Goal: Navigation & Orientation: Find specific page/section

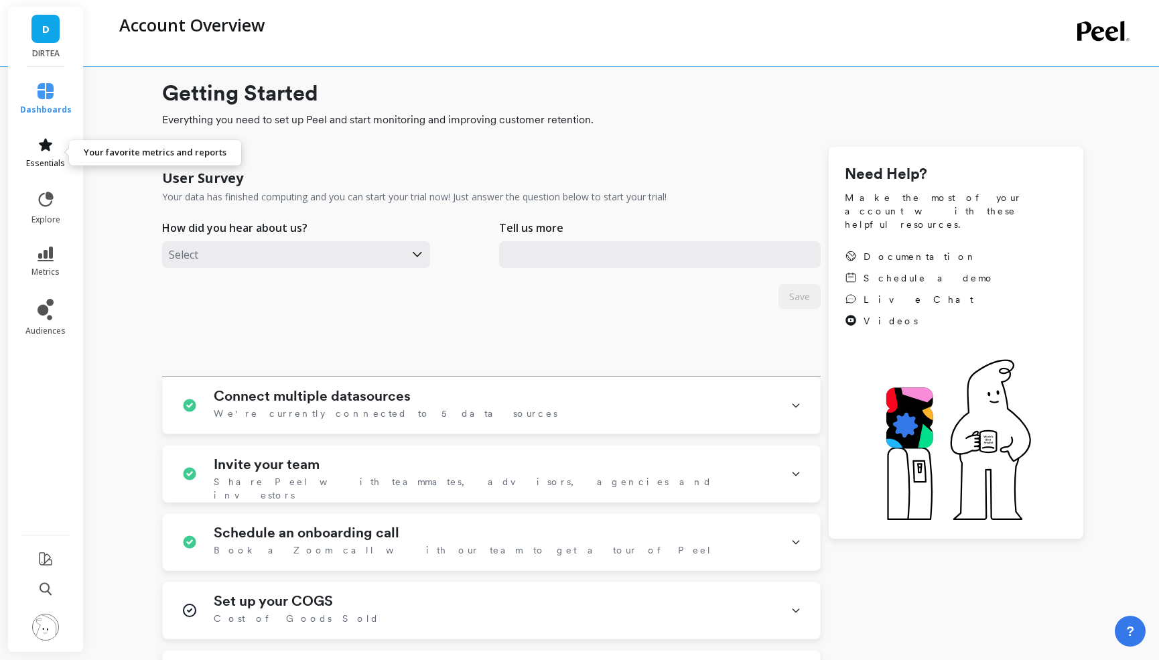
click at [34, 158] on span "essentials" at bounding box center [45, 163] width 39 height 11
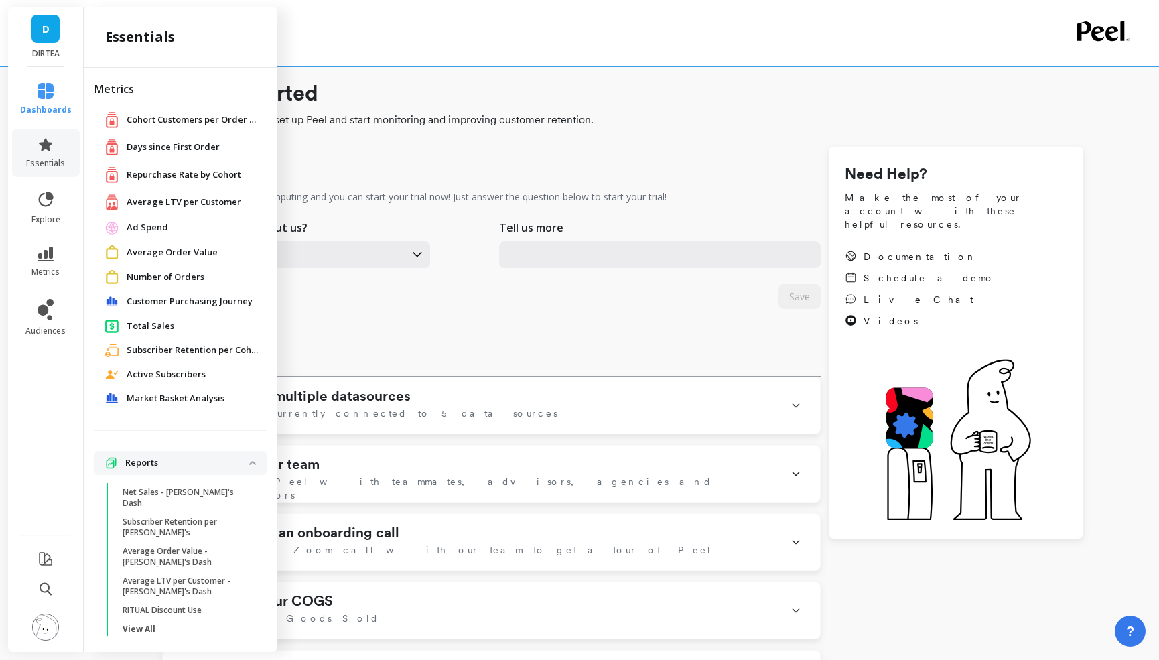
click at [47, 107] on span "dashboards" at bounding box center [46, 110] width 52 height 11
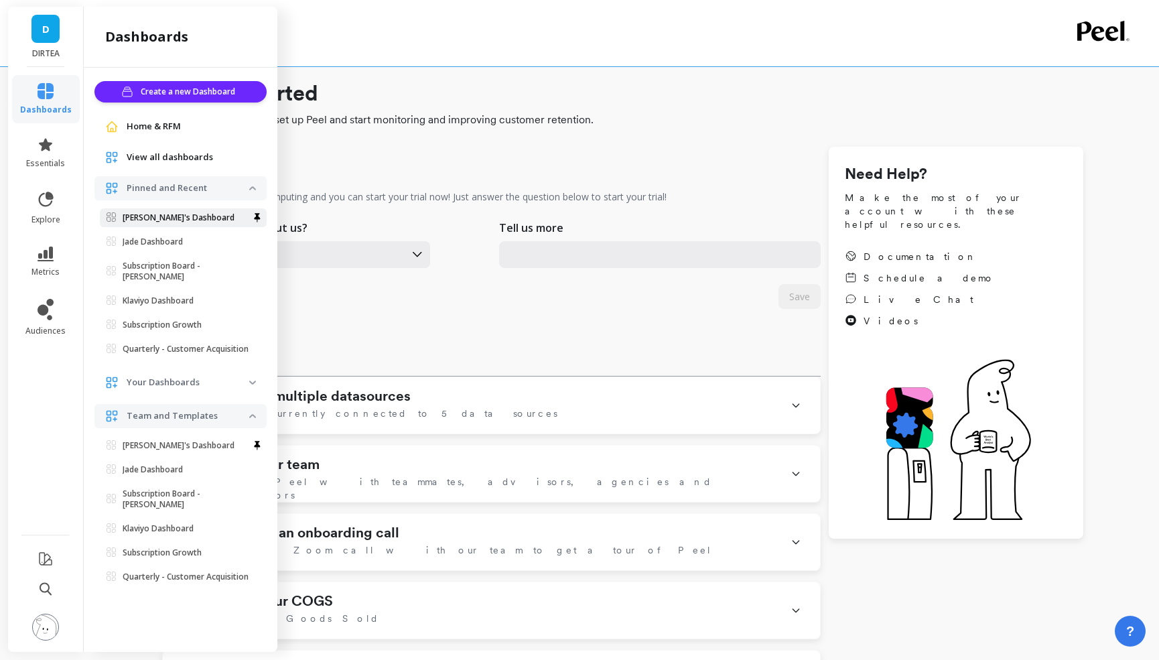
click at [152, 218] on p "[PERSON_NAME]'s Dashboard" at bounding box center [179, 217] width 112 height 11
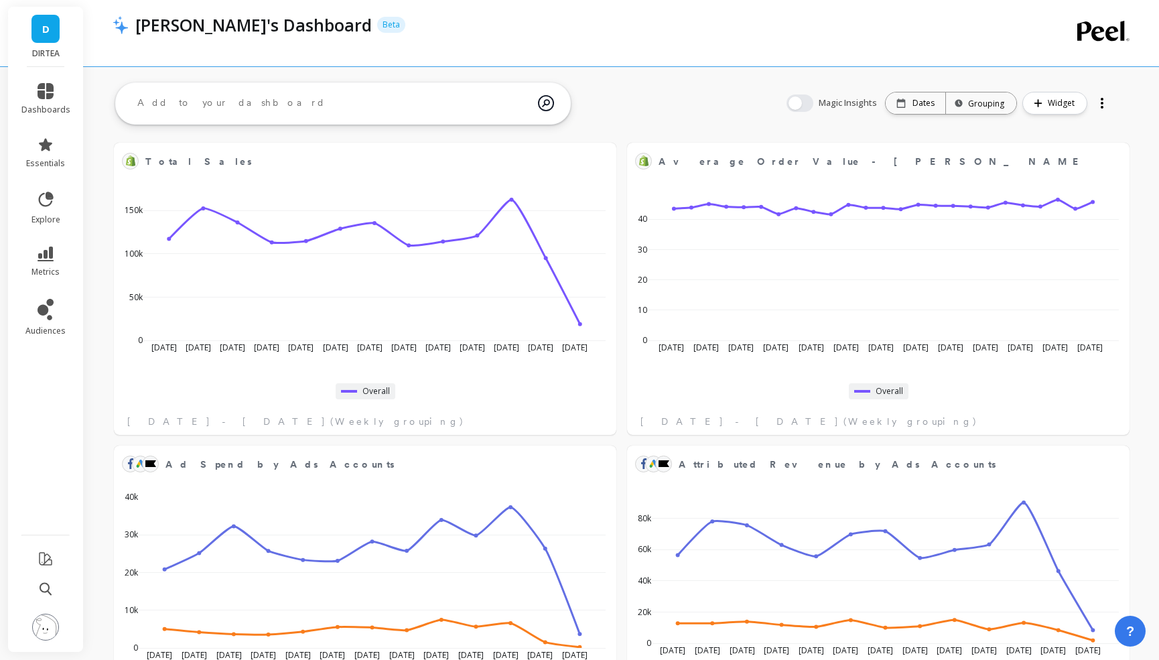
scroll to position [234, 987]
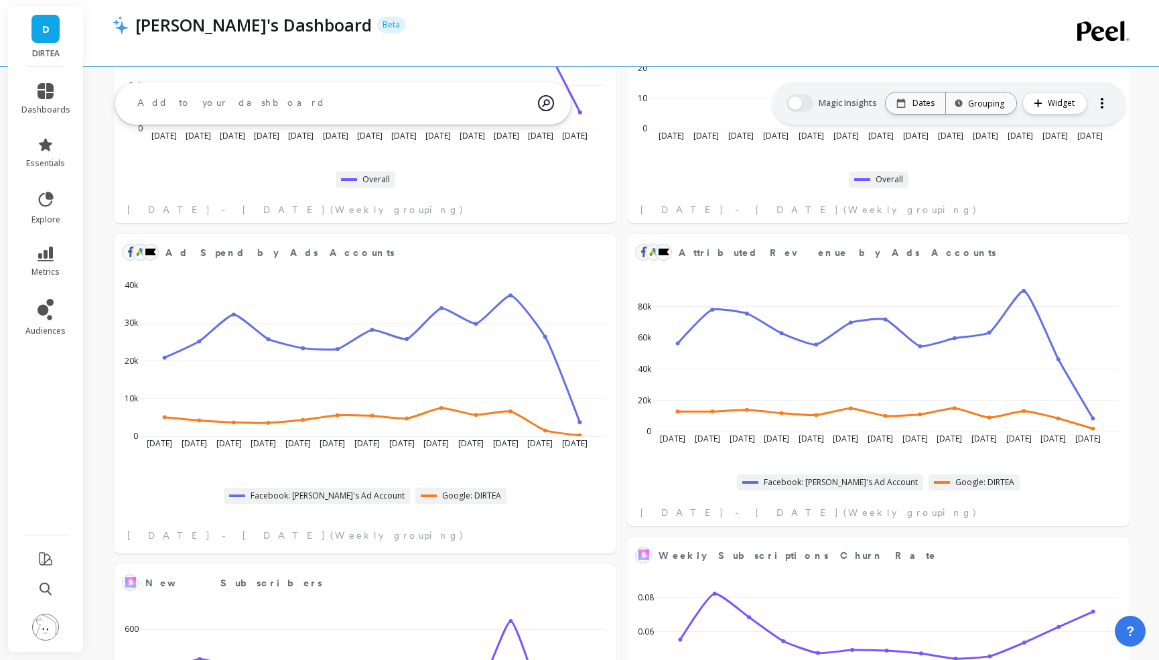
scroll to position [208, 0]
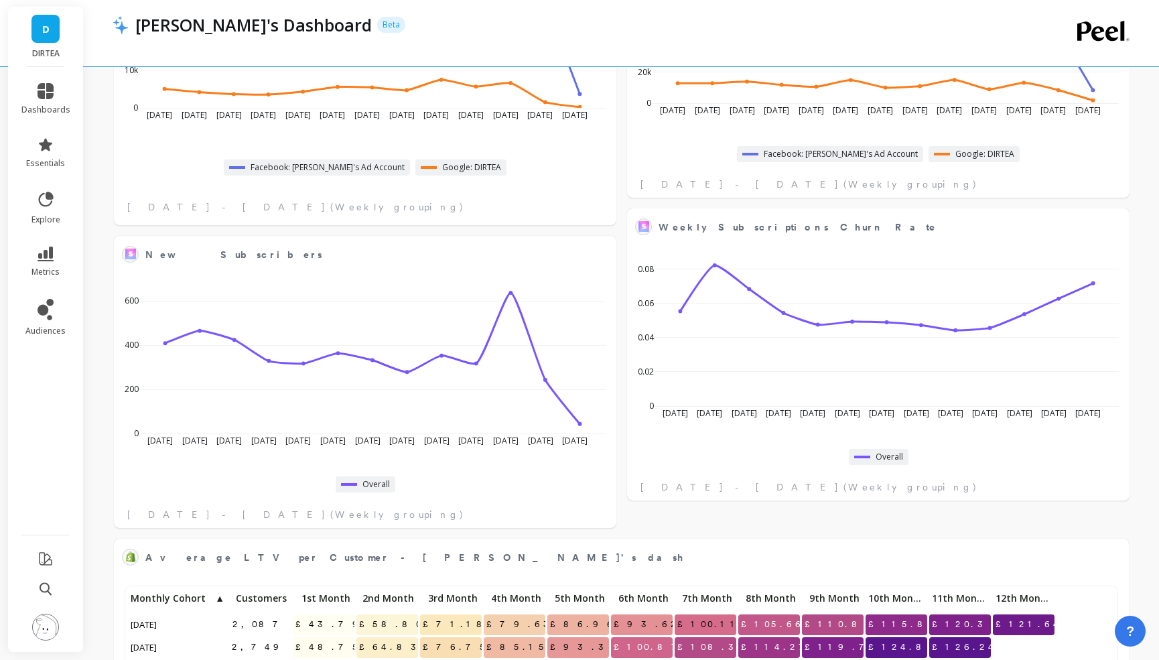
scroll to position [543, 0]
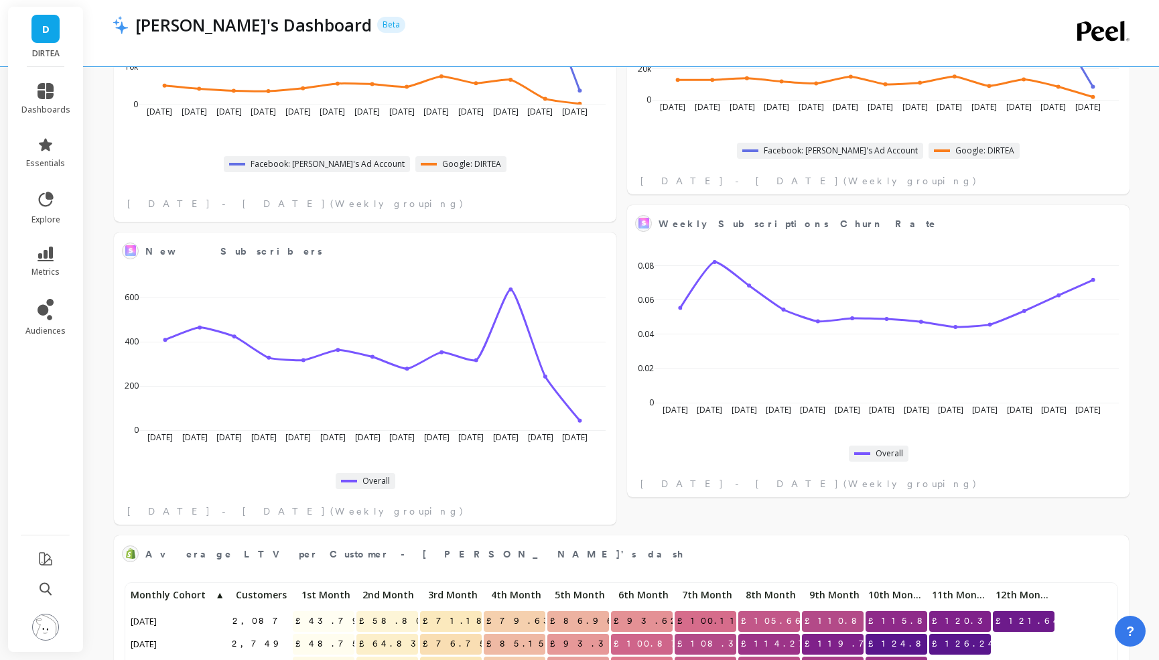
click at [621, 336] on div "Total Sales Edit Widget & Insights [DATE] May [DATE] [DATE] [DATE] Jun [DATE] […" at bounding box center [621, 532] width 1075 height 1910
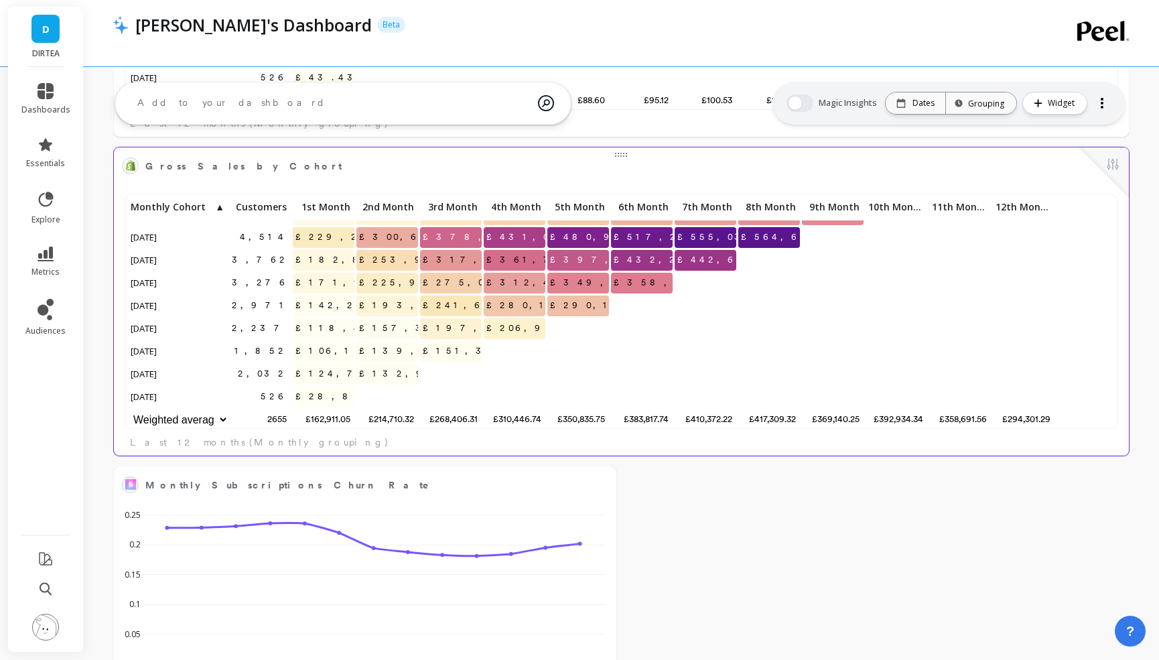
scroll to position [1255, 0]
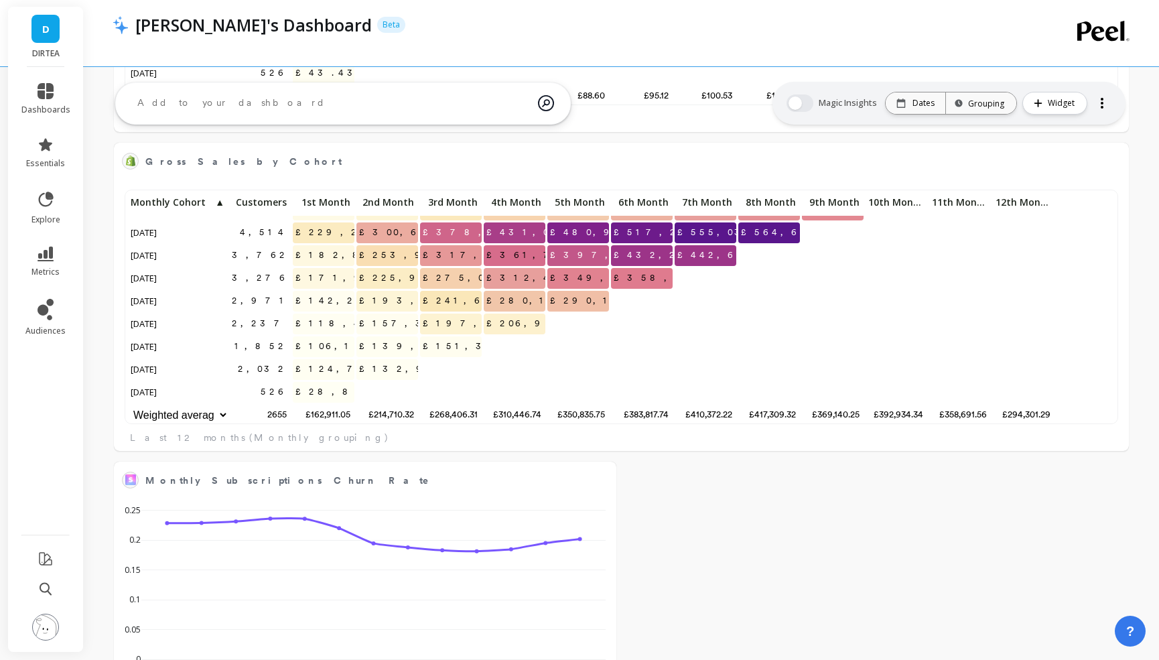
click at [851, 13] on div "[PERSON_NAME]'s Dashboard Beta" at bounding box center [568, 33] width 910 height 66
click at [709, 4] on div "[PERSON_NAME]'s Dashboard Beta" at bounding box center [568, 33] width 910 height 66
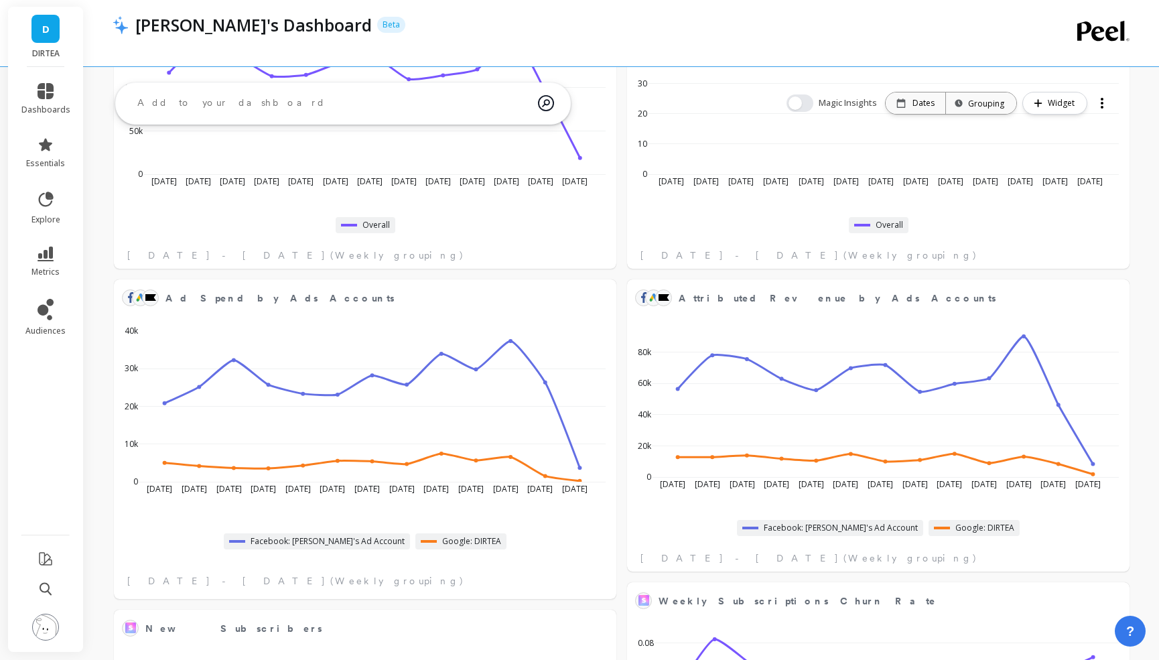
scroll to position [0, 0]
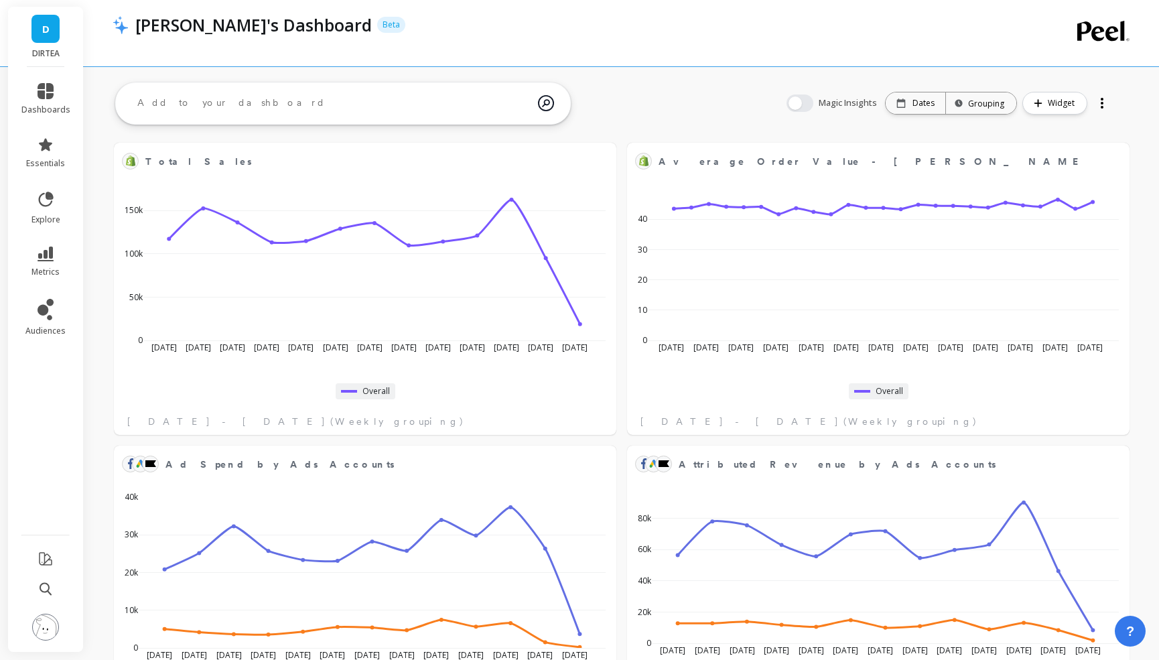
click at [735, 45] on div at bounding box center [568, 42] width 910 height 13
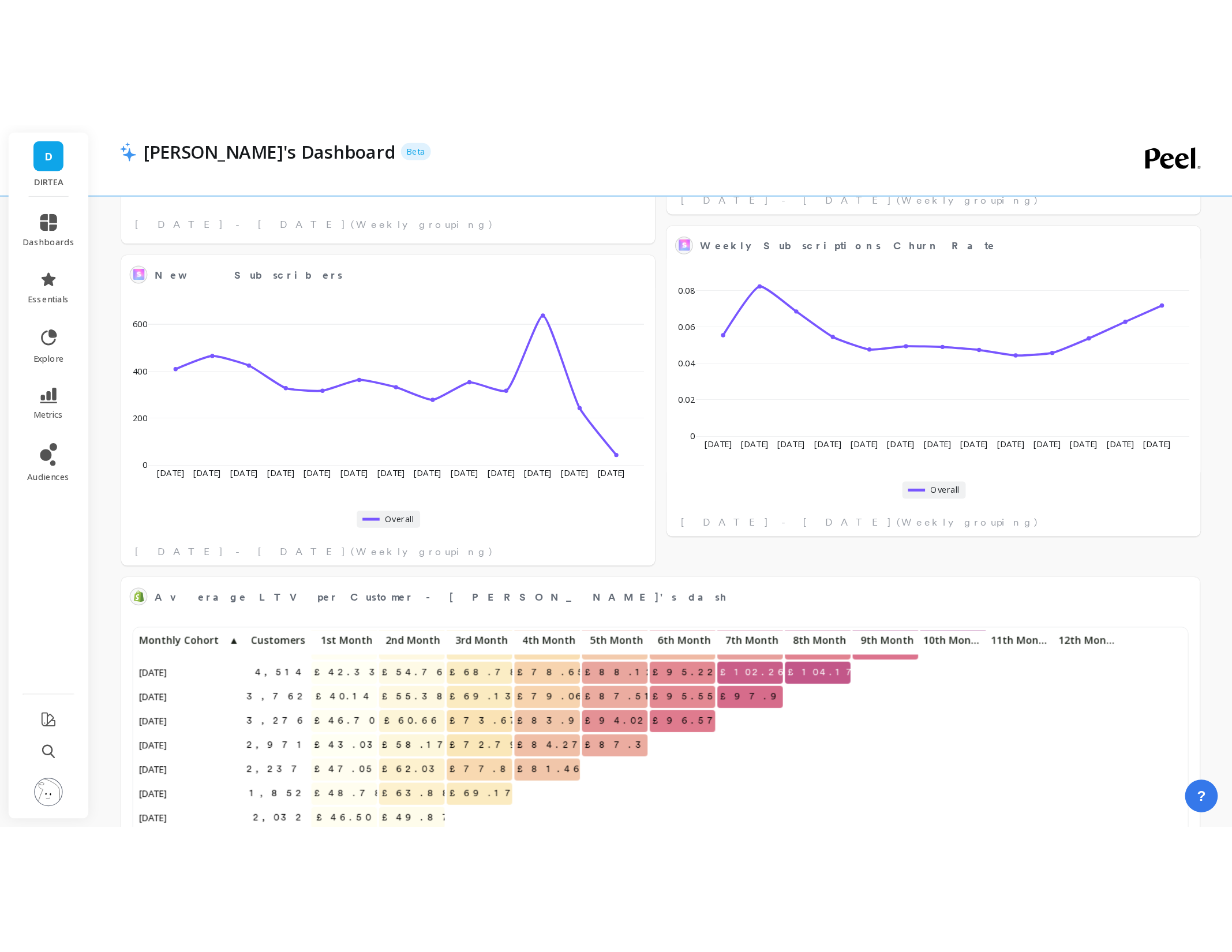
scroll to position [564, 0]
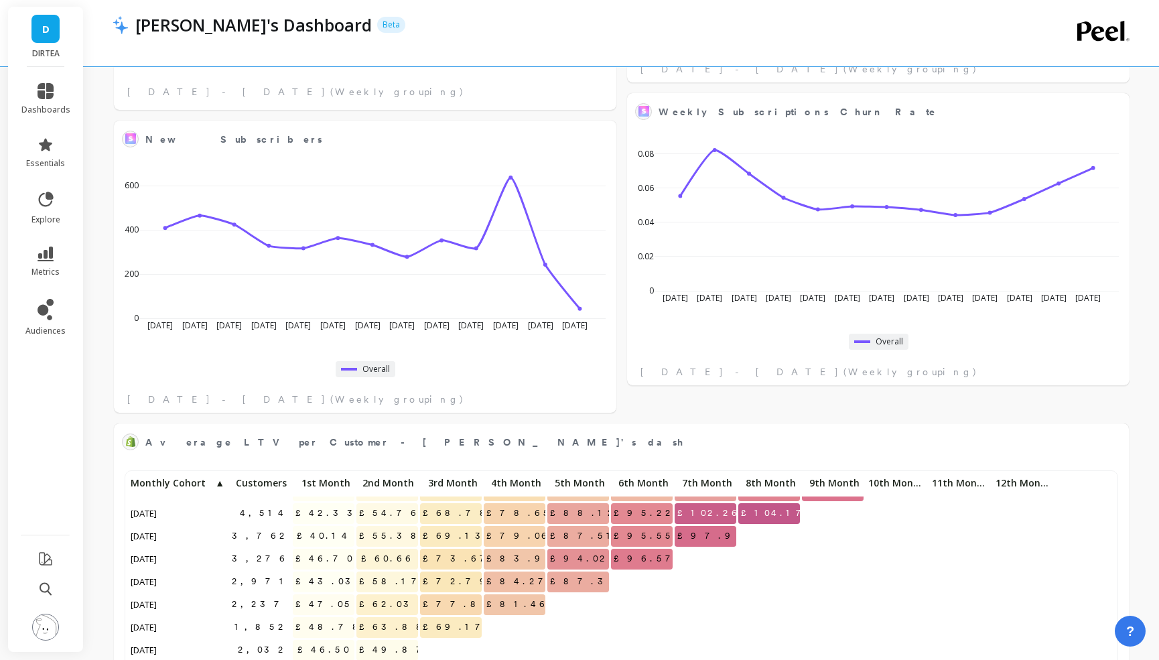
click at [622, 234] on div "Total Sales Edit Widget & Insights [DATE] May [DATE] [DATE] [DATE] Jun [DATE] […" at bounding box center [621, 420] width 1075 height 1910
click at [619, 9] on div "[PERSON_NAME]'s Dashboard Beta" at bounding box center [568, 33] width 910 height 66
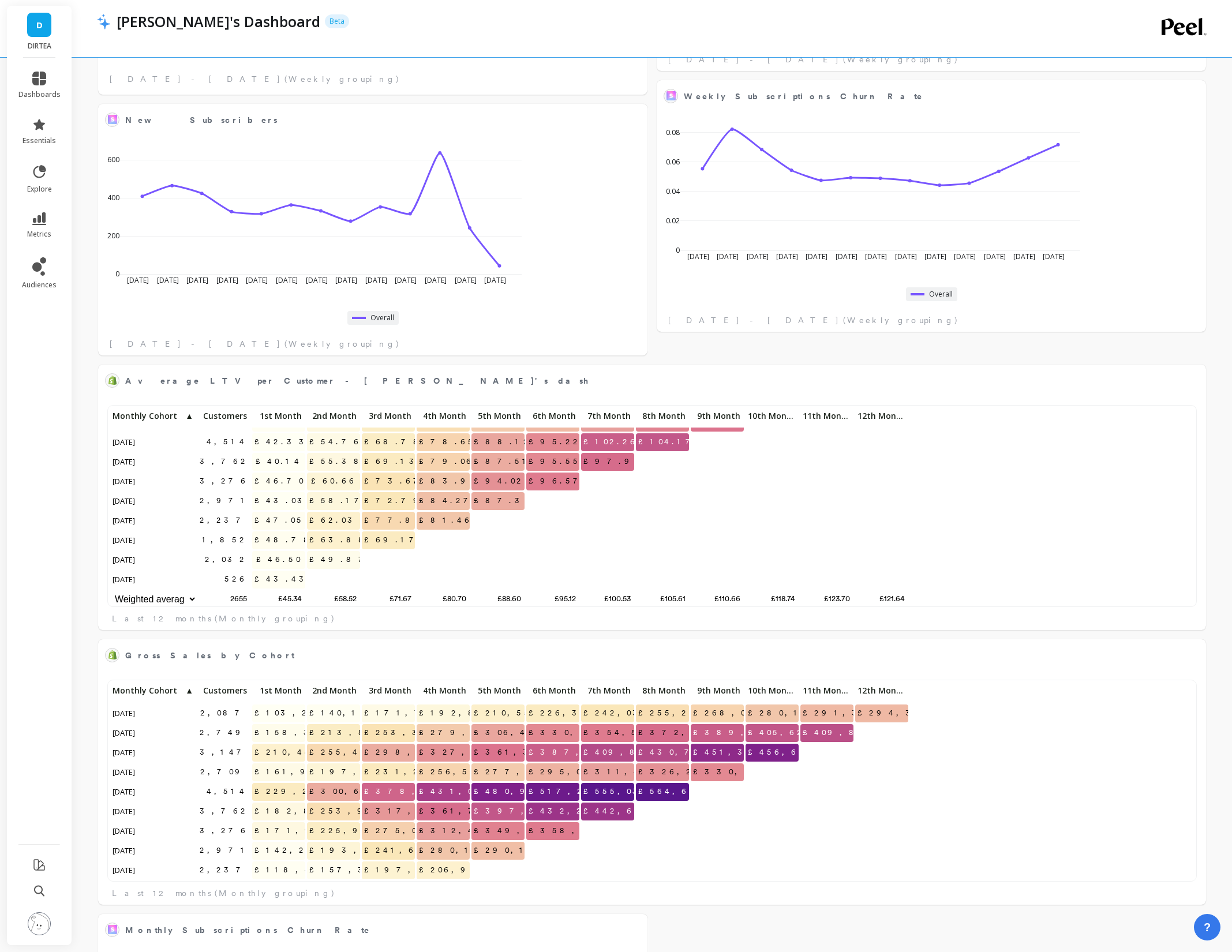
scroll to position [202, 1083]
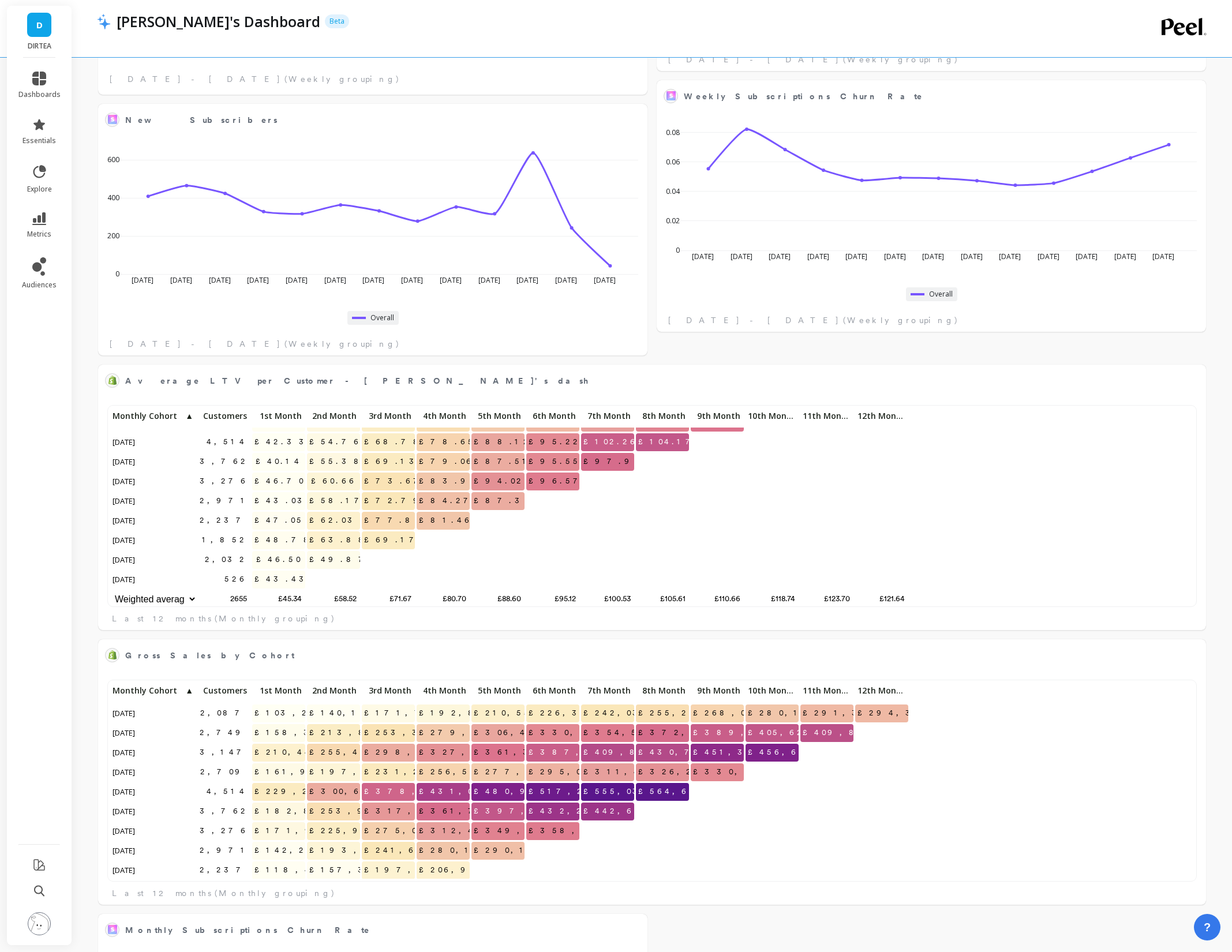
click at [655, 205] on div "Total Sales Edit Widget & Insights [DATE] May [DATE] [DATE] [DATE] Jun [DATE] […" at bounding box center [652, 362] width 1160 height 1646
